Goal: Information Seeking & Learning: Learn about a topic

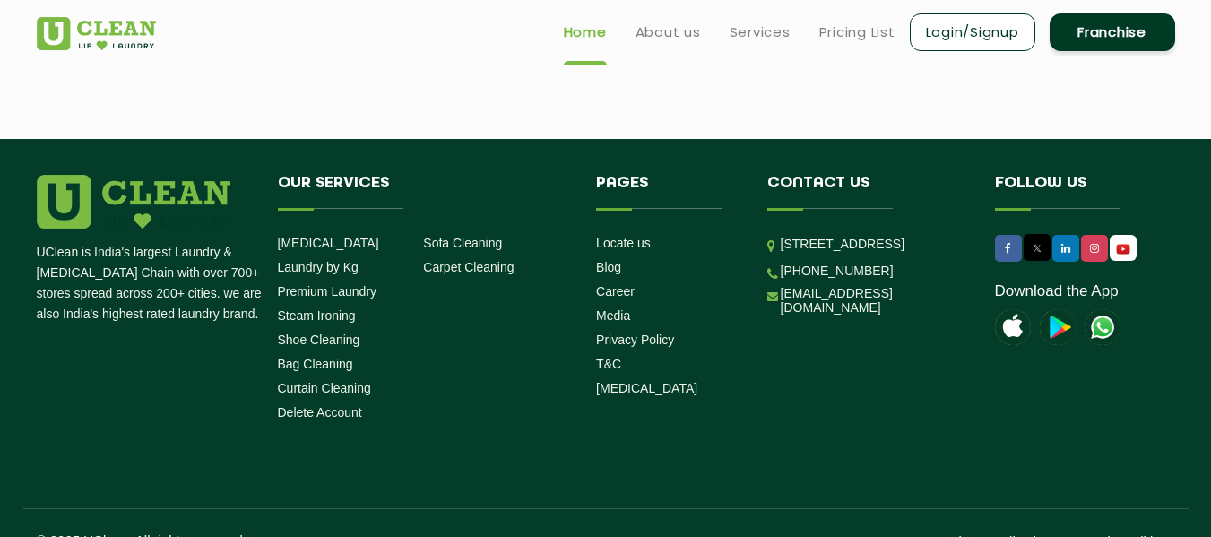
scroll to position [5013, 0]
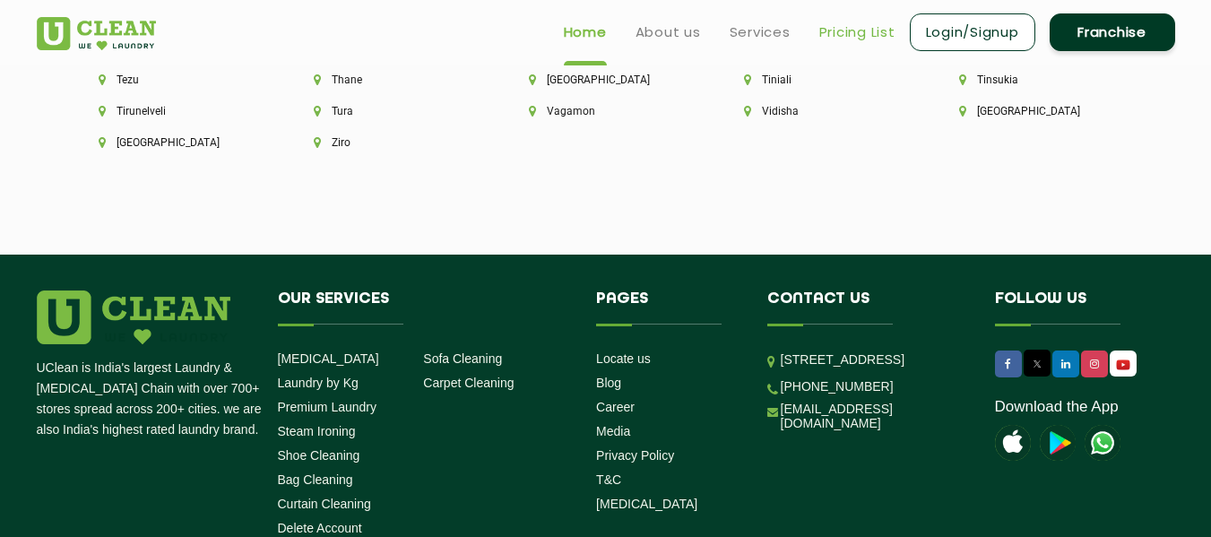
click at [836, 33] on link "Pricing List" at bounding box center [857, 33] width 76 height 22
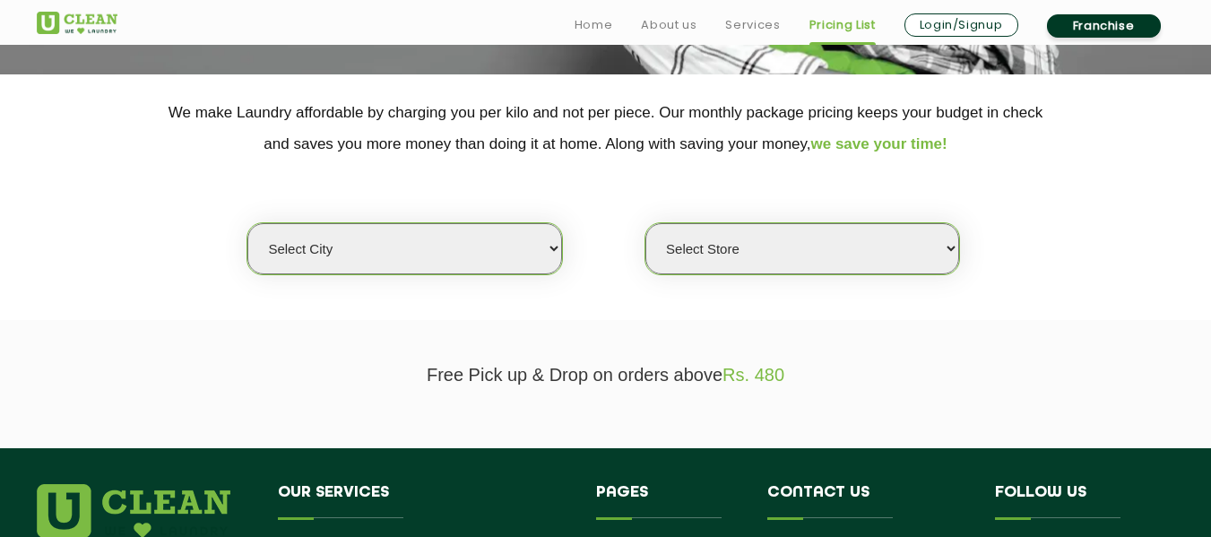
scroll to position [341, 0]
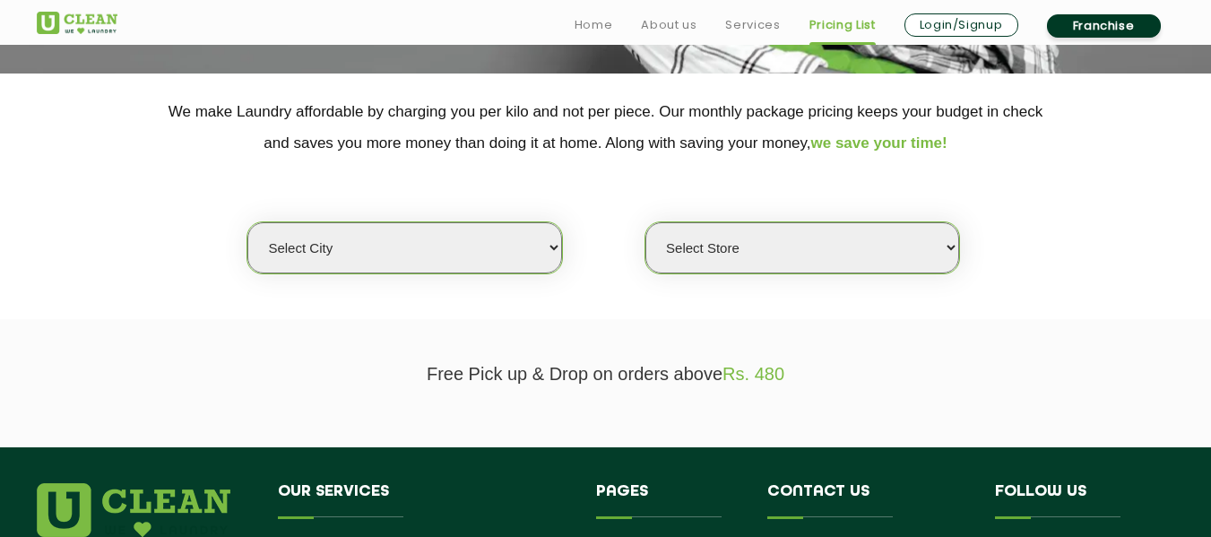
click at [503, 236] on select "Select city [GEOGRAPHIC_DATA] [GEOGRAPHIC_DATA] [GEOGRAPHIC_DATA] [GEOGRAPHIC_D…" at bounding box center [404, 247] width 314 height 51
select select "17"
click at [247, 222] on select "Select city [GEOGRAPHIC_DATA] [GEOGRAPHIC_DATA] [GEOGRAPHIC_DATA] [GEOGRAPHIC_D…" at bounding box center [404, 247] width 314 height 51
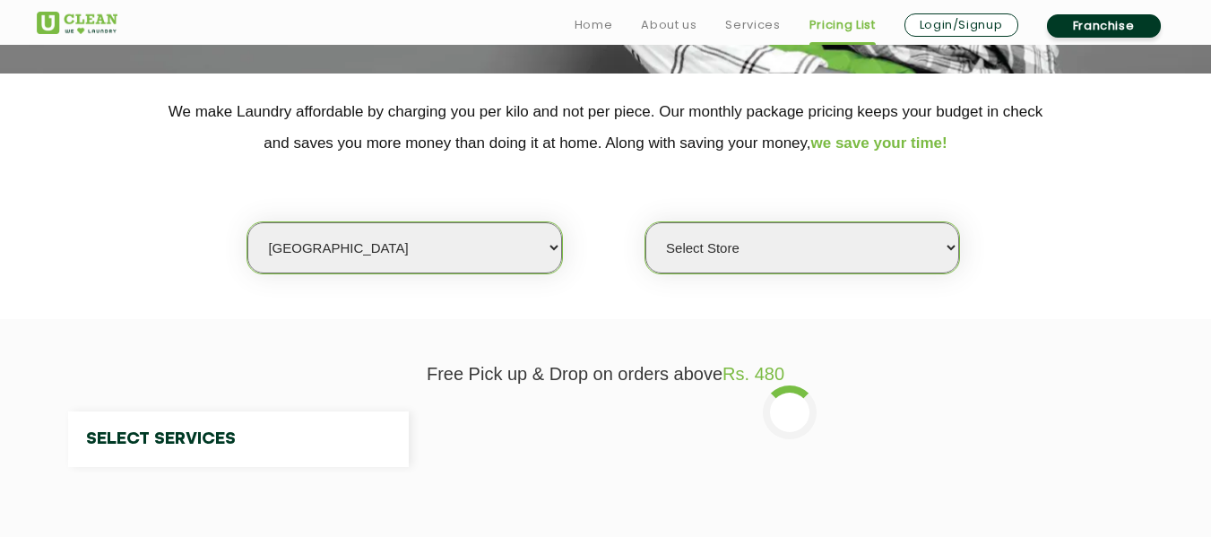
select select "0"
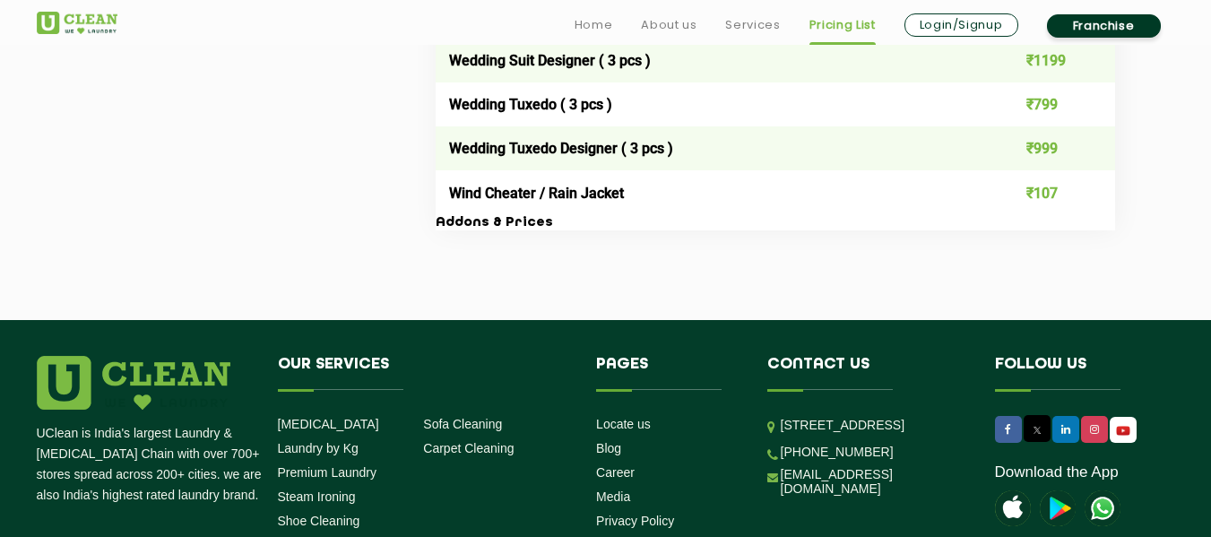
scroll to position [3797, 0]
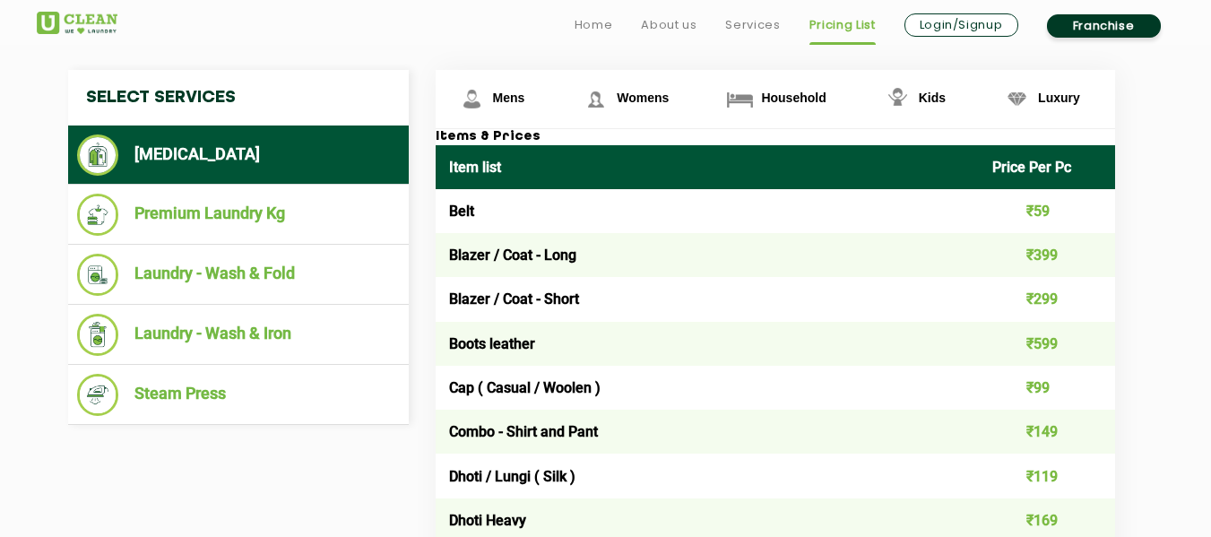
scroll to position [686, 0]
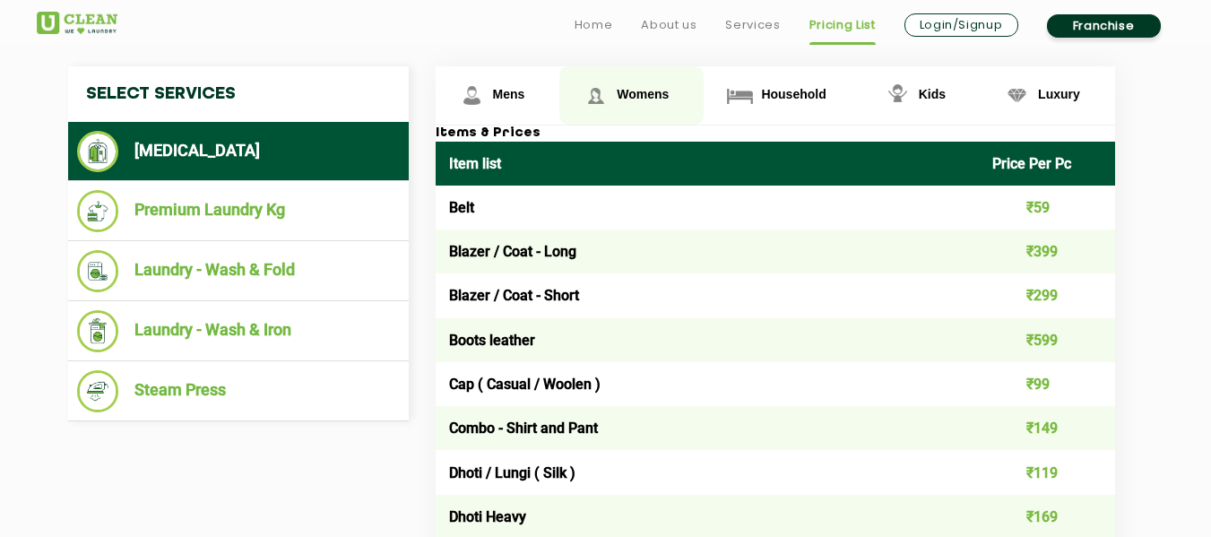
click at [525, 89] on span "Womens" at bounding box center [509, 94] width 32 height 14
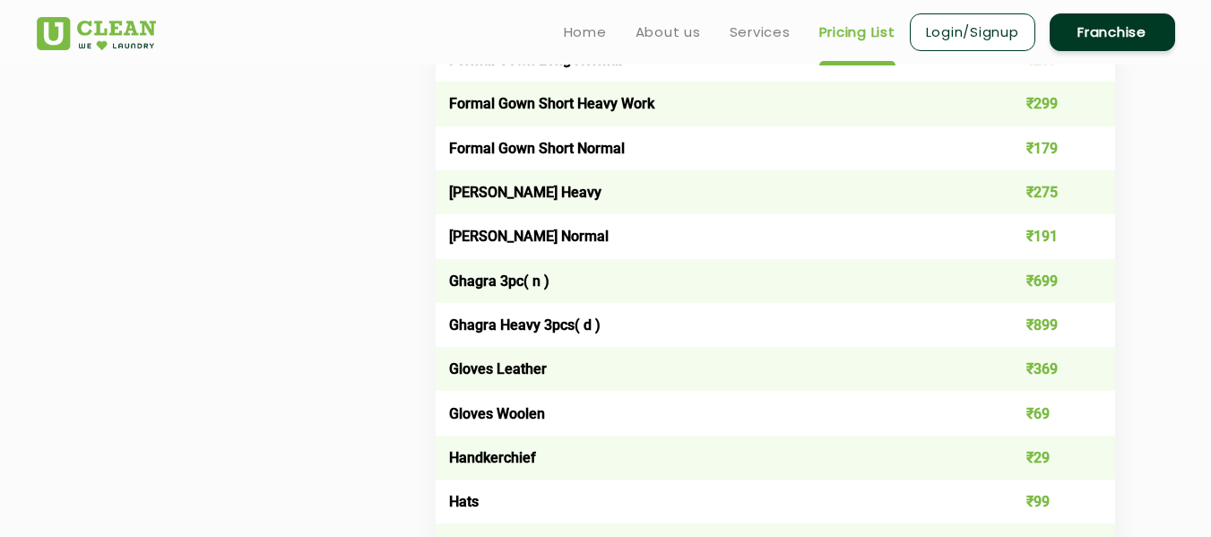
scroll to position [1939, 0]
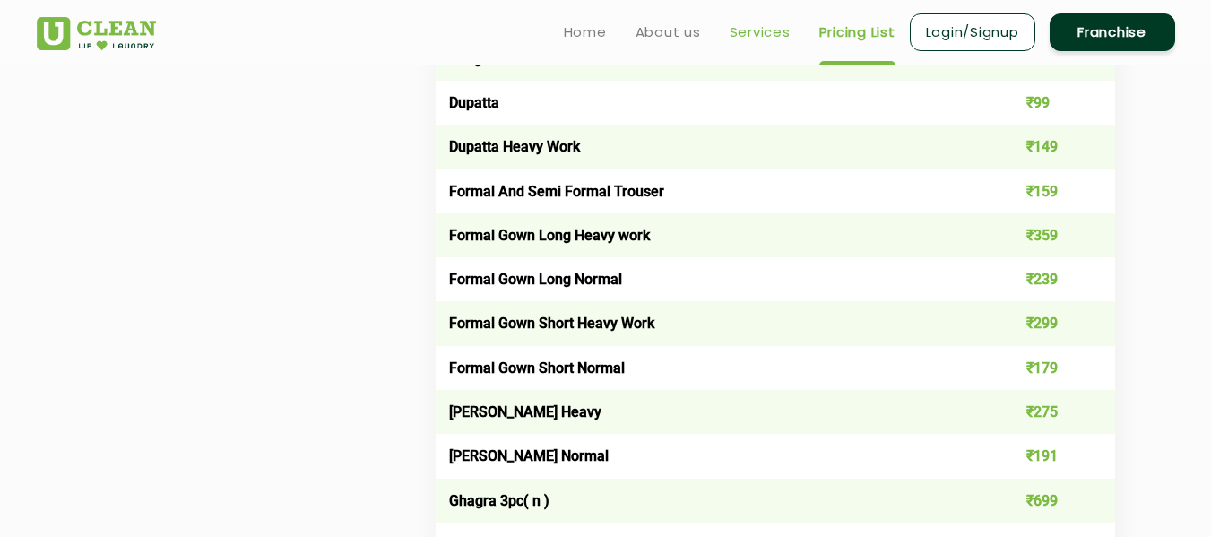
click at [744, 25] on link "Services" at bounding box center [759, 33] width 61 height 22
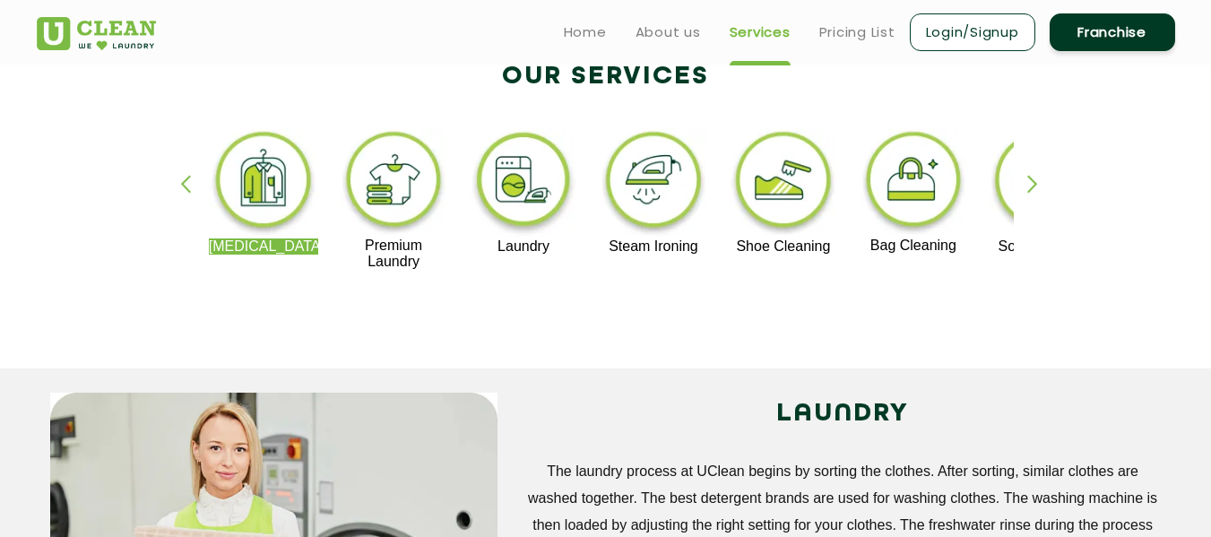
scroll to position [387, 0]
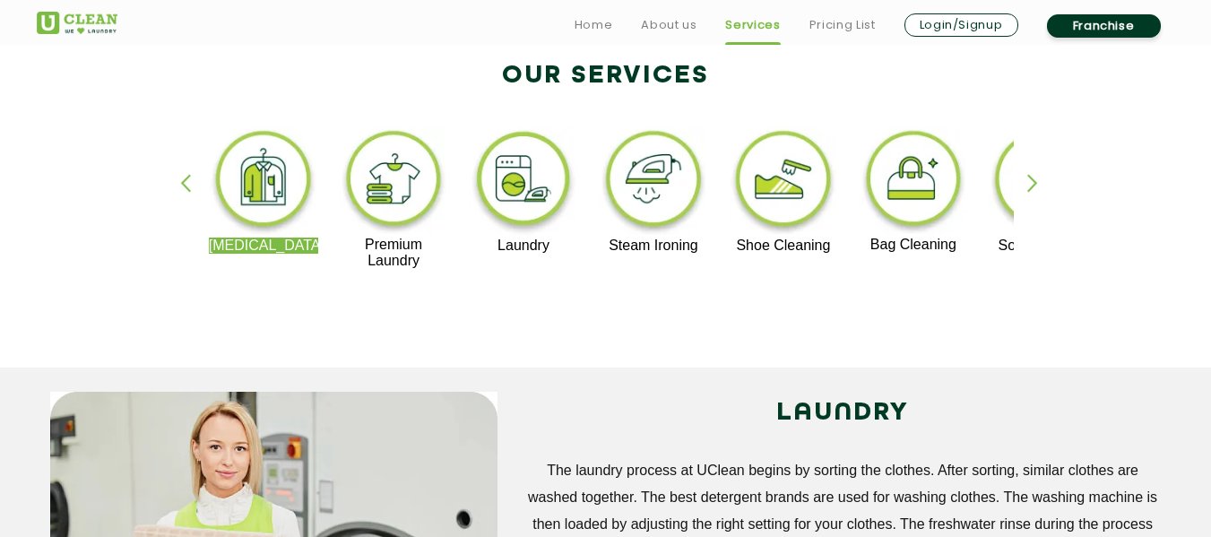
click at [405, 204] on img at bounding box center [394, 181] width 110 height 110
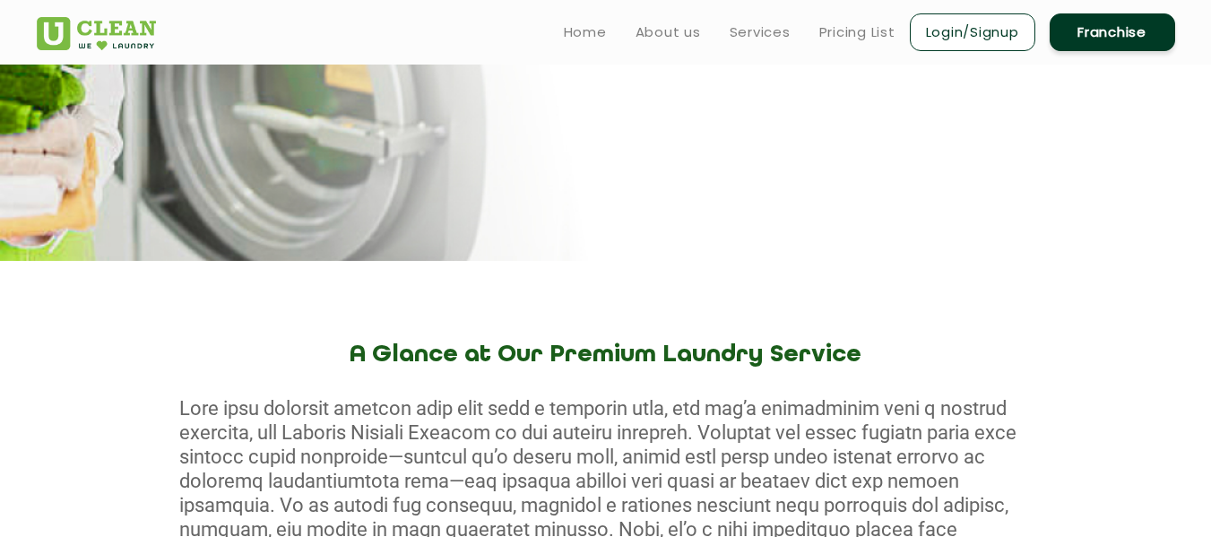
scroll to position [225, 0]
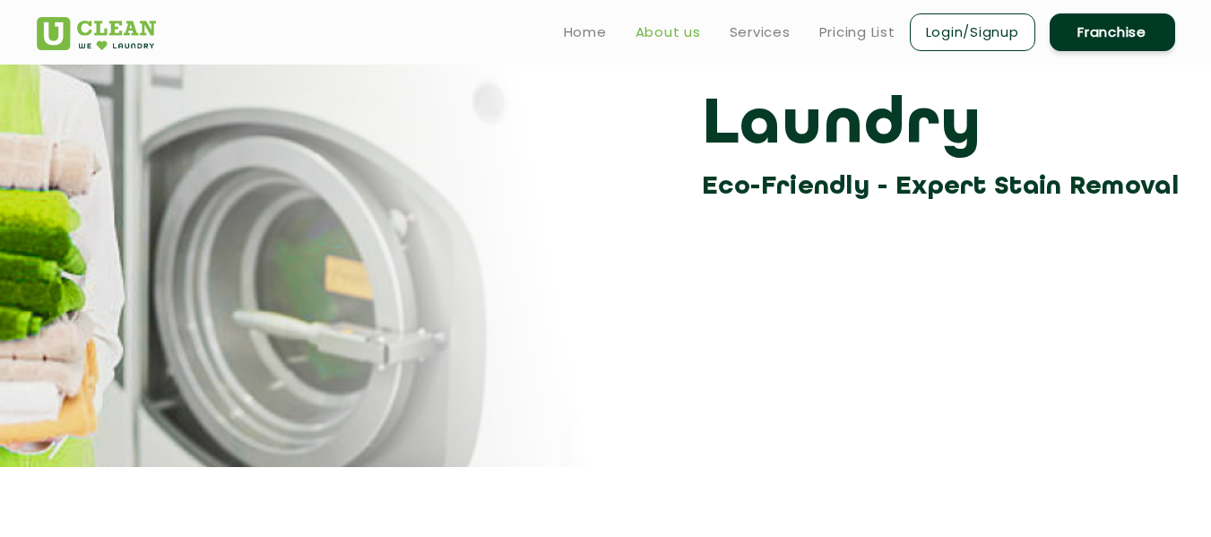
click at [649, 37] on link "About us" at bounding box center [667, 33] width 65 height 22
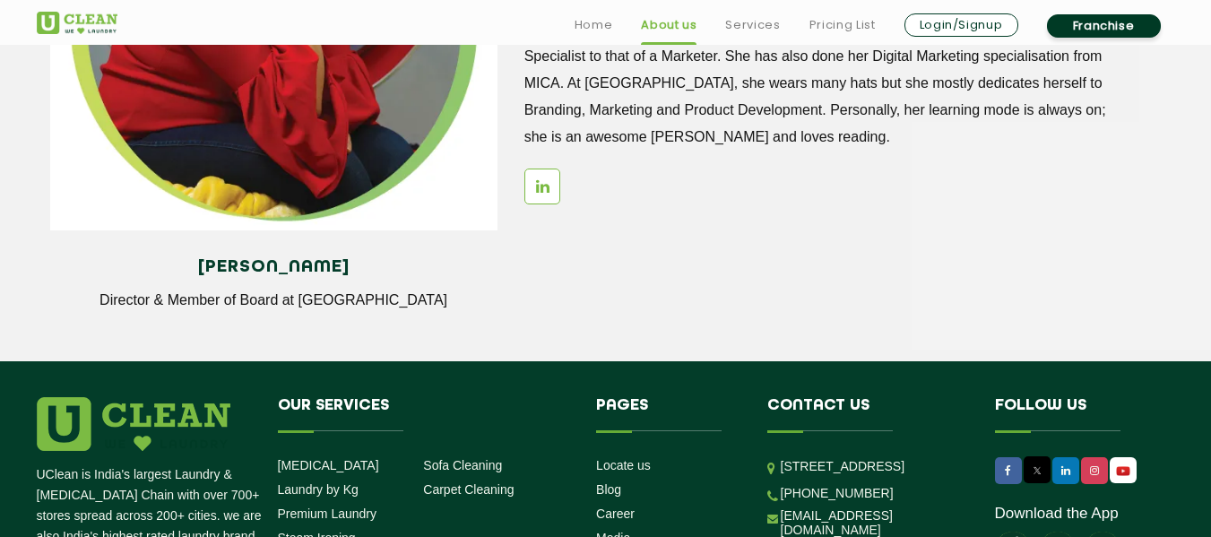
scroll to position [2636, 0]
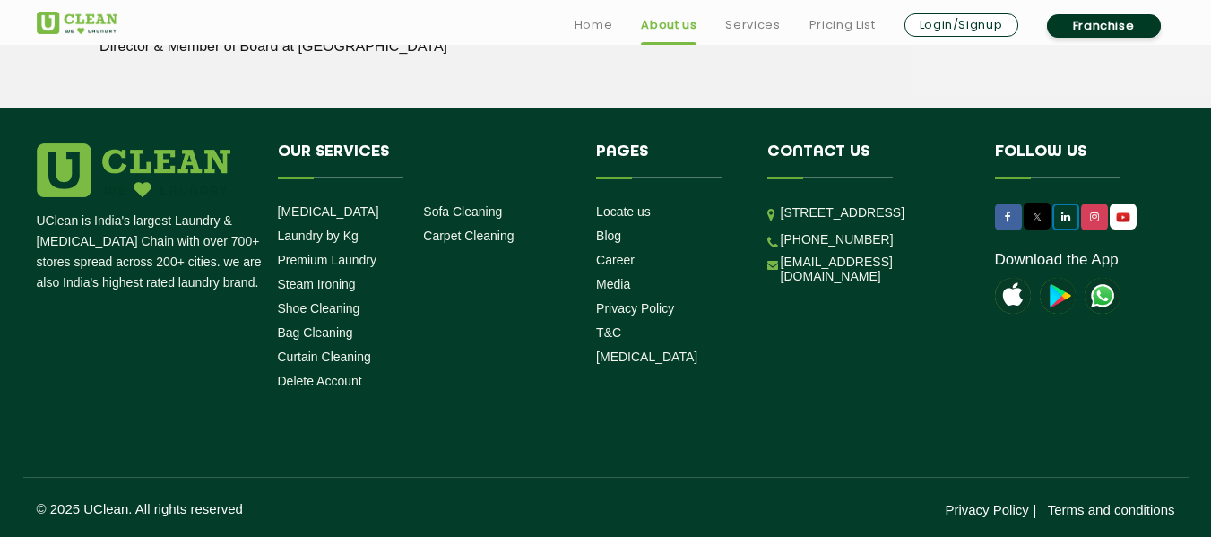
click at [1064, 220] on icon at bounding box center [1065, 216] width 9 height 11
